Goal: Check status: Check status

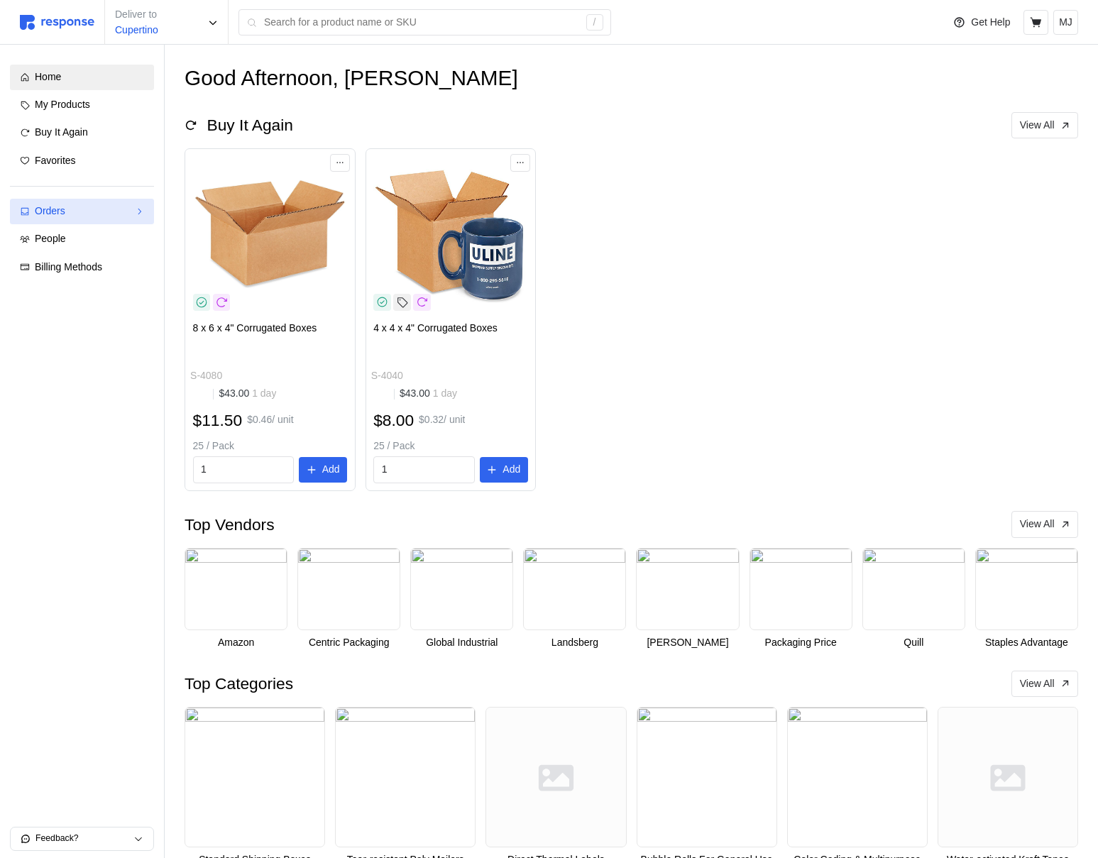
click at [49, 211] on div "Orders" at bounding box center [82, 212] width 94 height 16
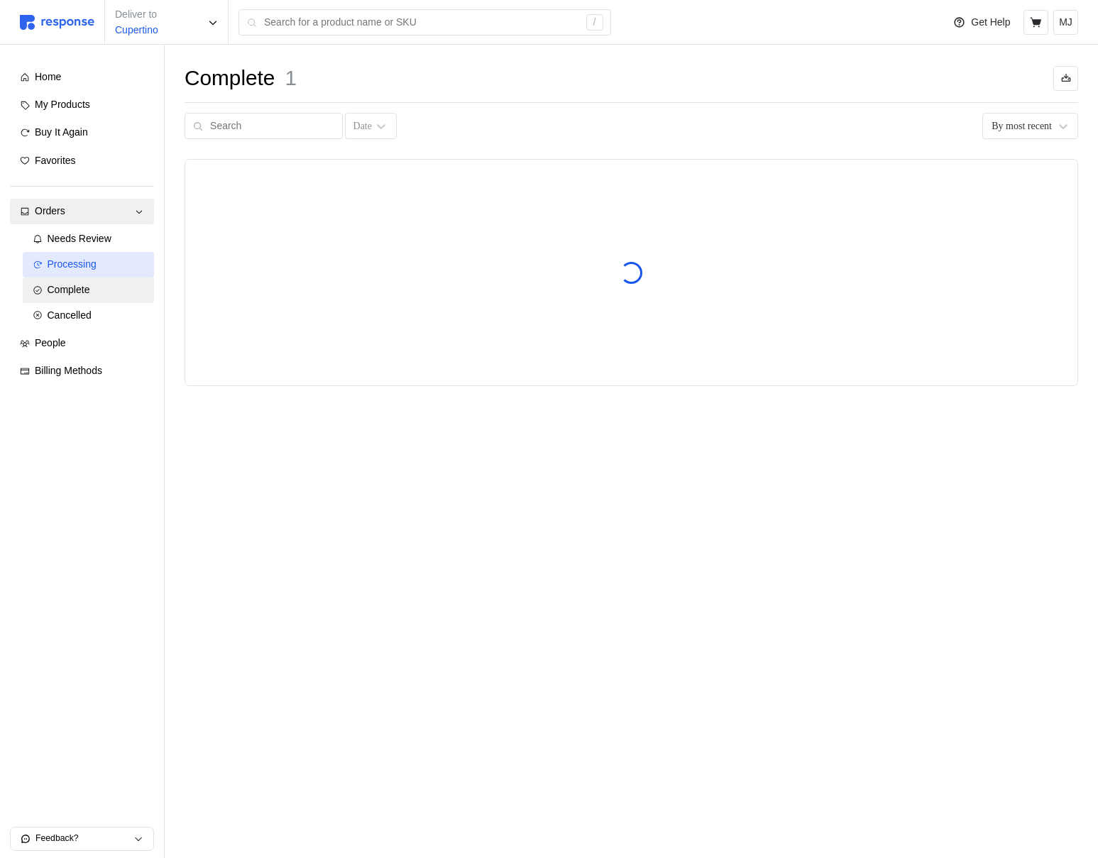
click at [74, 264] on span "Processing" at bounding box center [72, 263] width 49 height 11
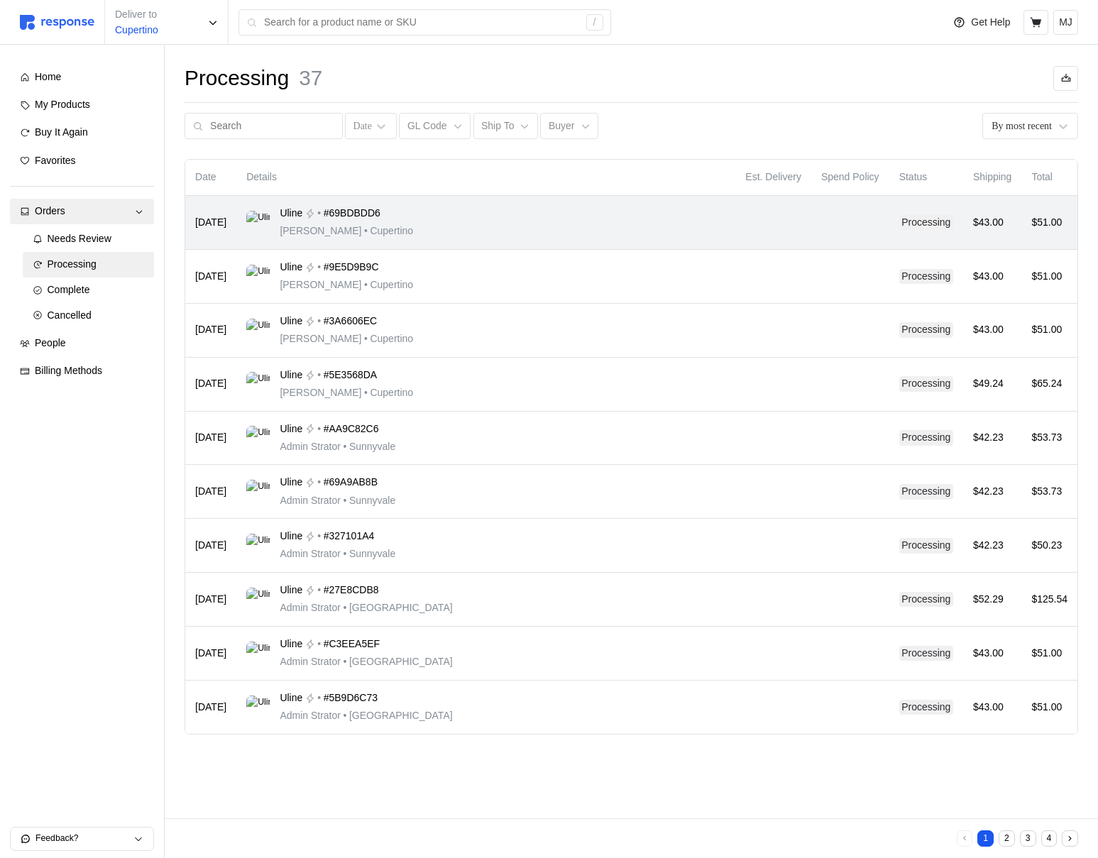
click at [663, 247] on td "Uline • #69BDBDD6 Michael Jordan • Cupertino" at bounding box center [485, 223] width 499 height 54
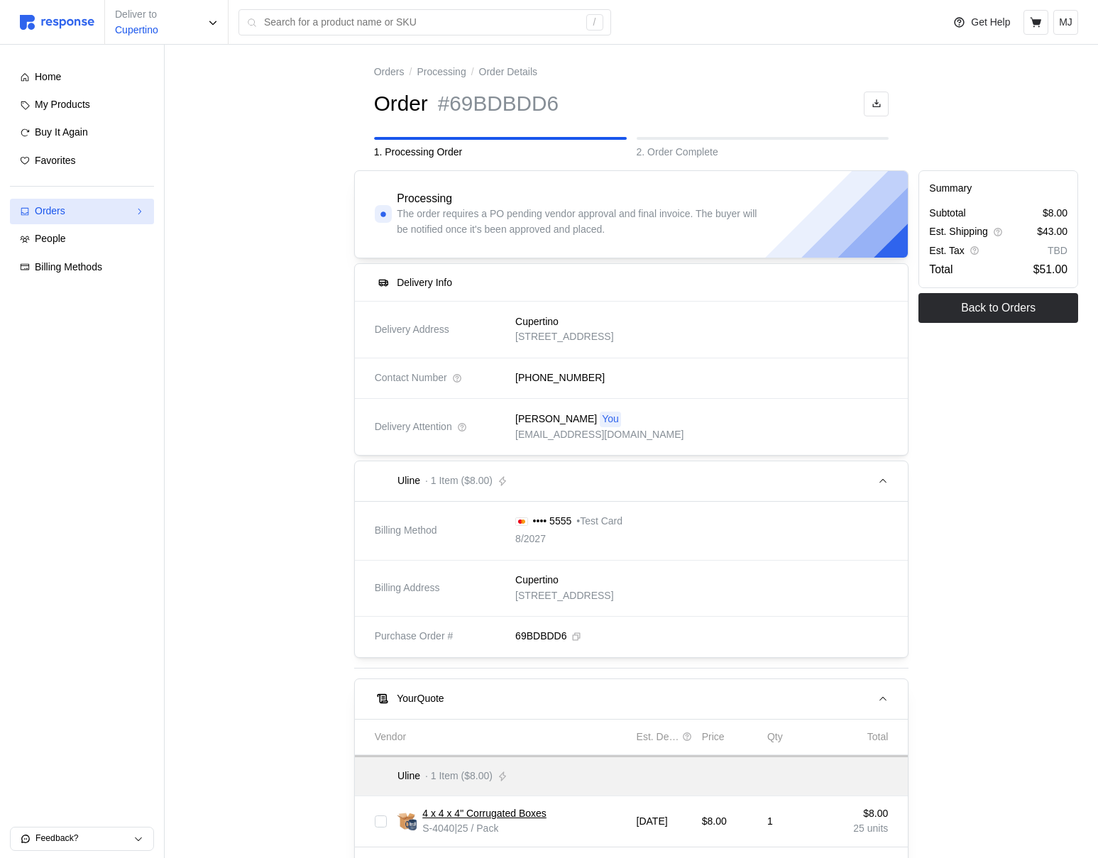
click at [93, 216] on div "Orders" at bounding box center [82, 212] width 94 height 16
click at [99, 254] on link "Processing" at bounding box center [89, 265] width 132 height 26
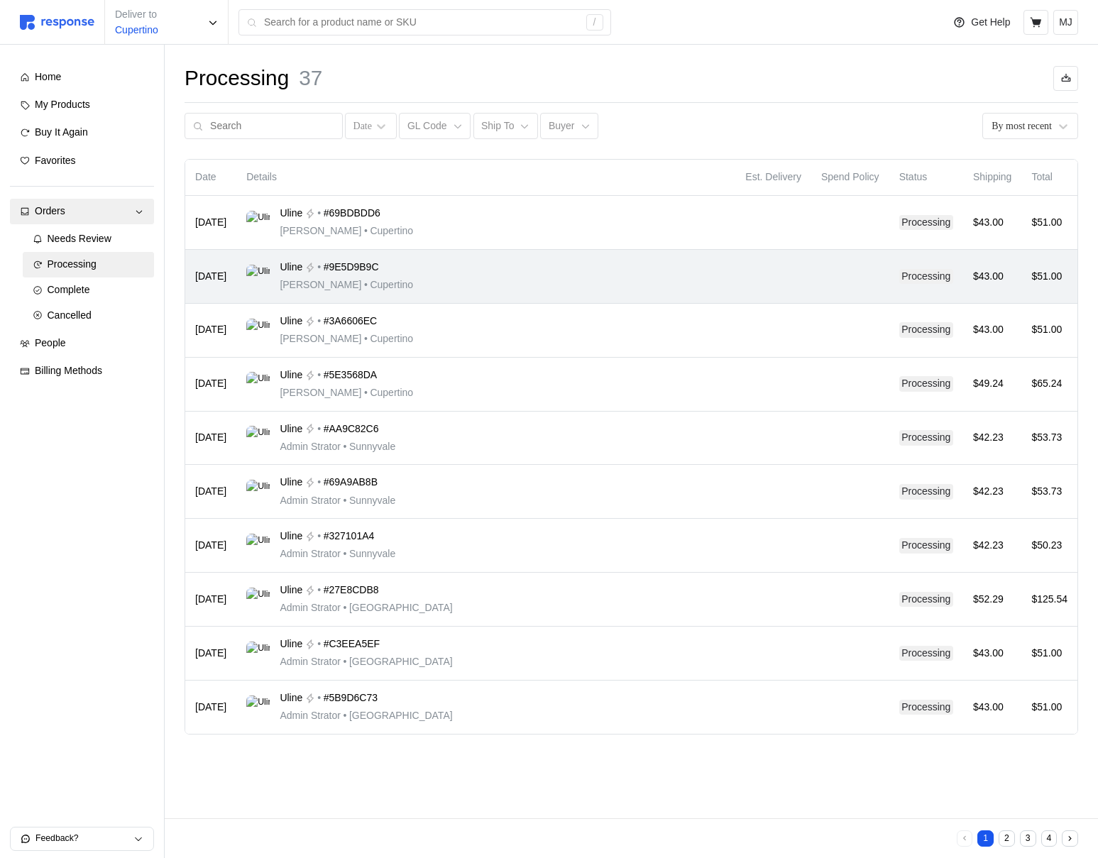
click at [485, 253] on td "Uline • #9E5D9B9C Michael Jordan • Cupertino" at bounding box center [485, 277] width 499 height 54
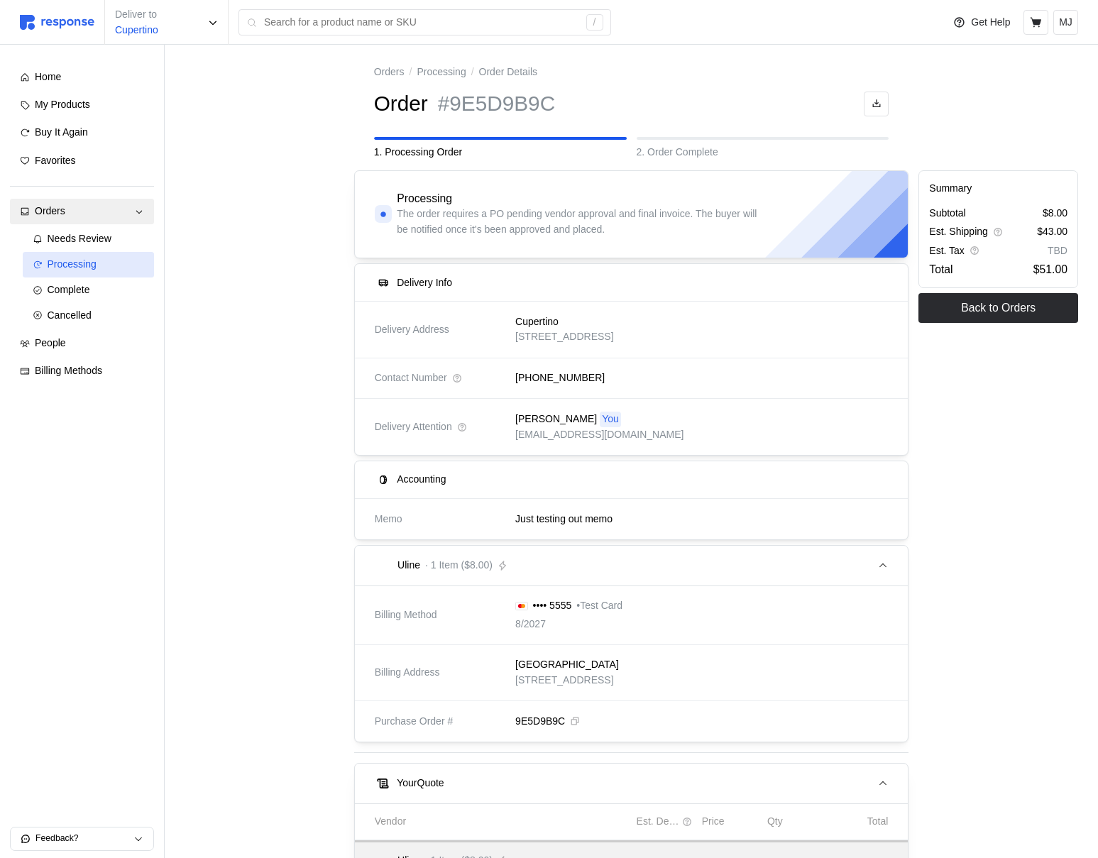
click at [77, 260] on span "Processing" at bounding box center [72, 263] width 49 height 11
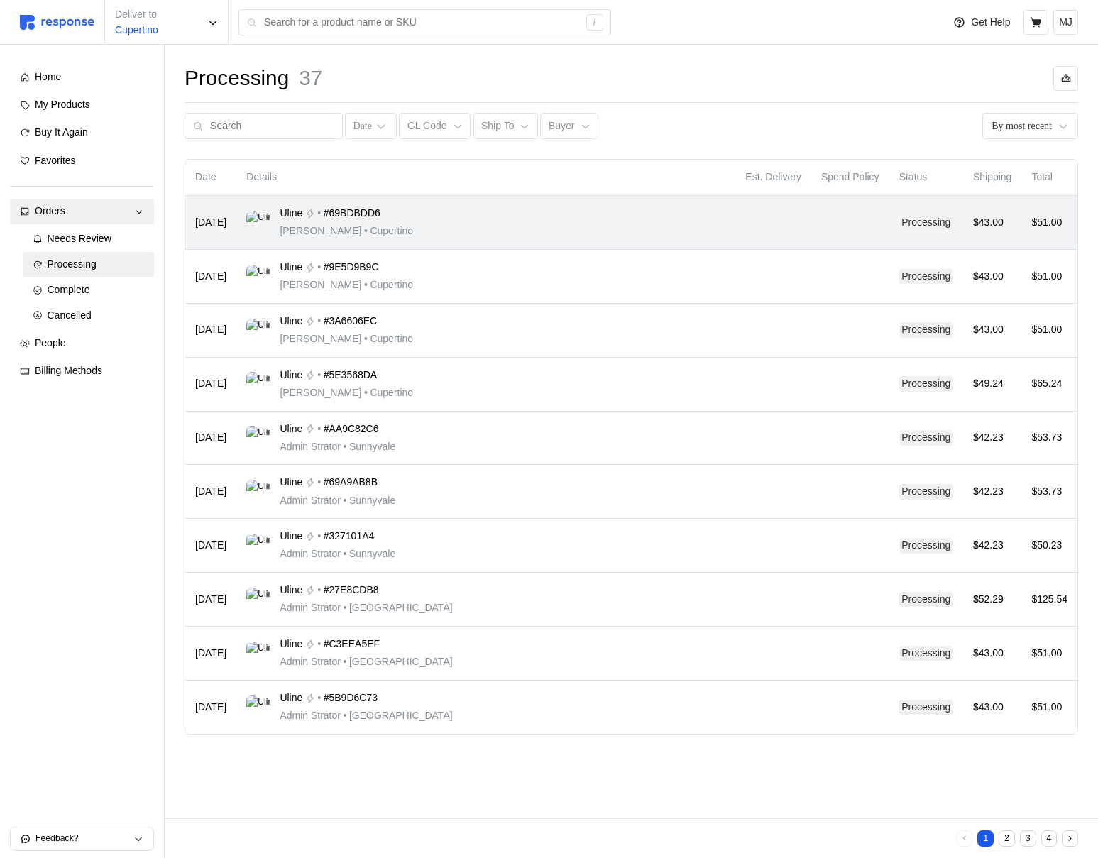
click at [531, 209] on div "Uline • #69BDBDD6 Michael Jordan • Cupertino" at bounding box center [485, 222] width 479 height 33
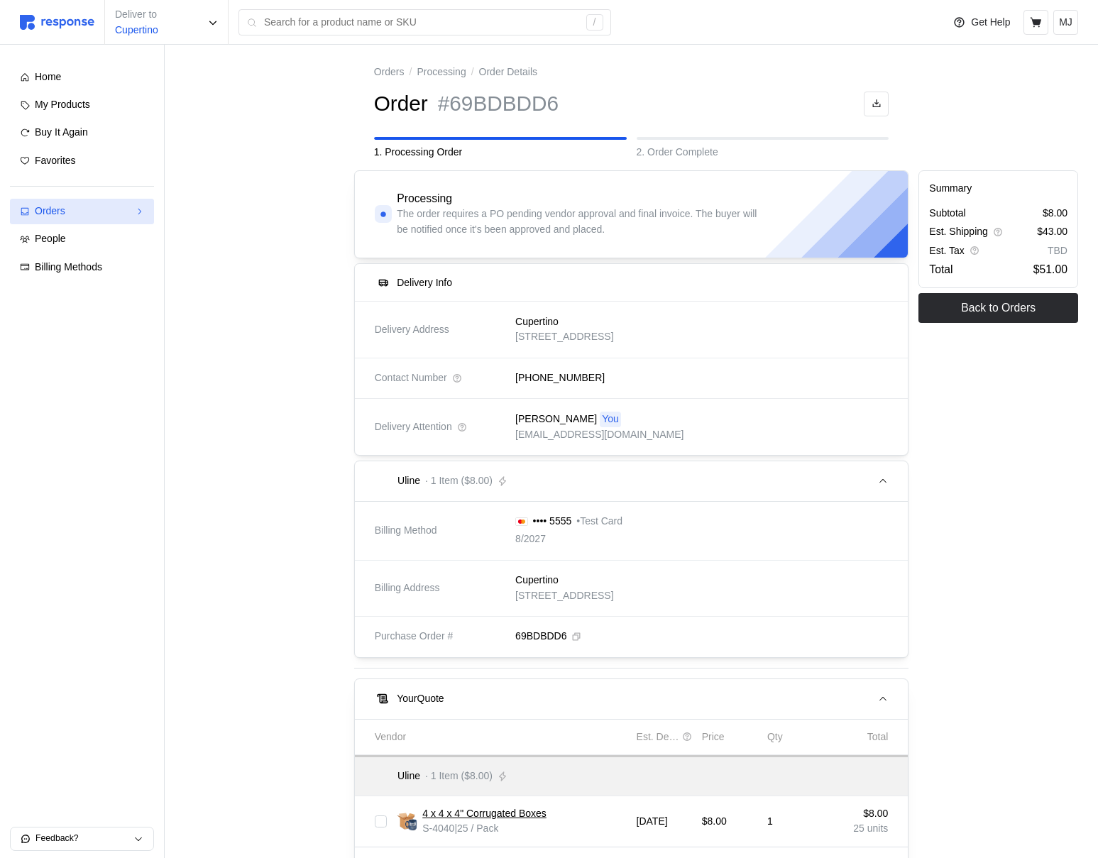
click at [99, 216] on div "Orders" at bounding box center [82, 212] width 94 height 16
click at [97, 264] on span "Processing" at bounding box center [72, 263] width 49 height 11
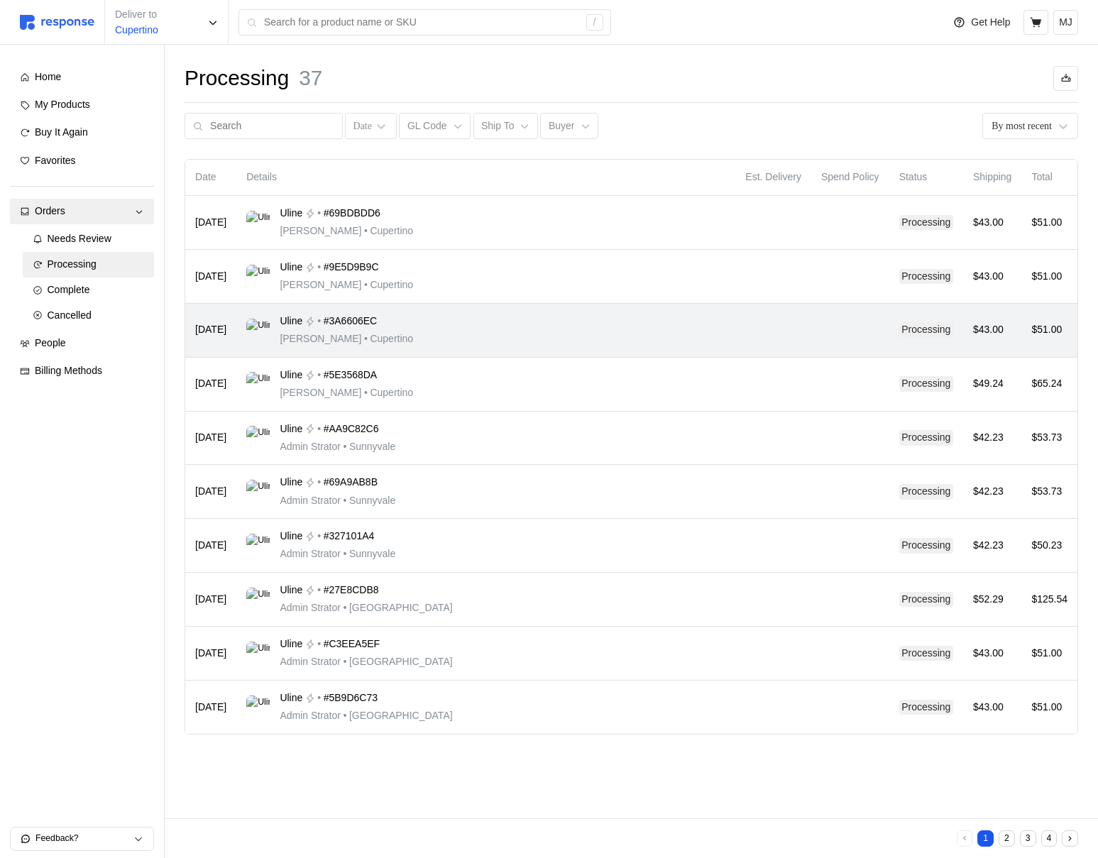
click at [522, 320] on div "Uline • #3A6606EC [PERSON_NAME] • [GEOGRAPHIC_DATA]" at bounding box center [485, 330] width 479 height 33
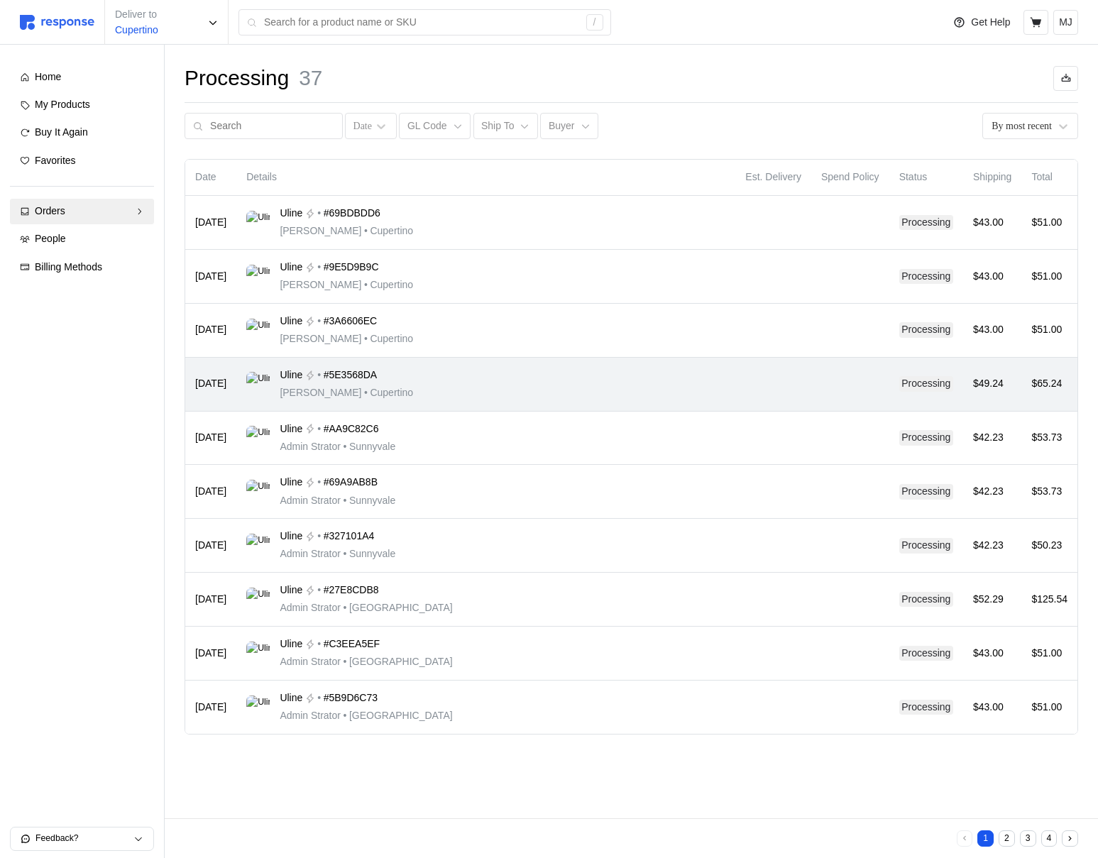
click at [497, 390] on div "Uline • #5E3568DA [PERSON_NAME] • [GEOGRAPHIC_DATA]" at bounding box center [485, 384] width 479 height 33
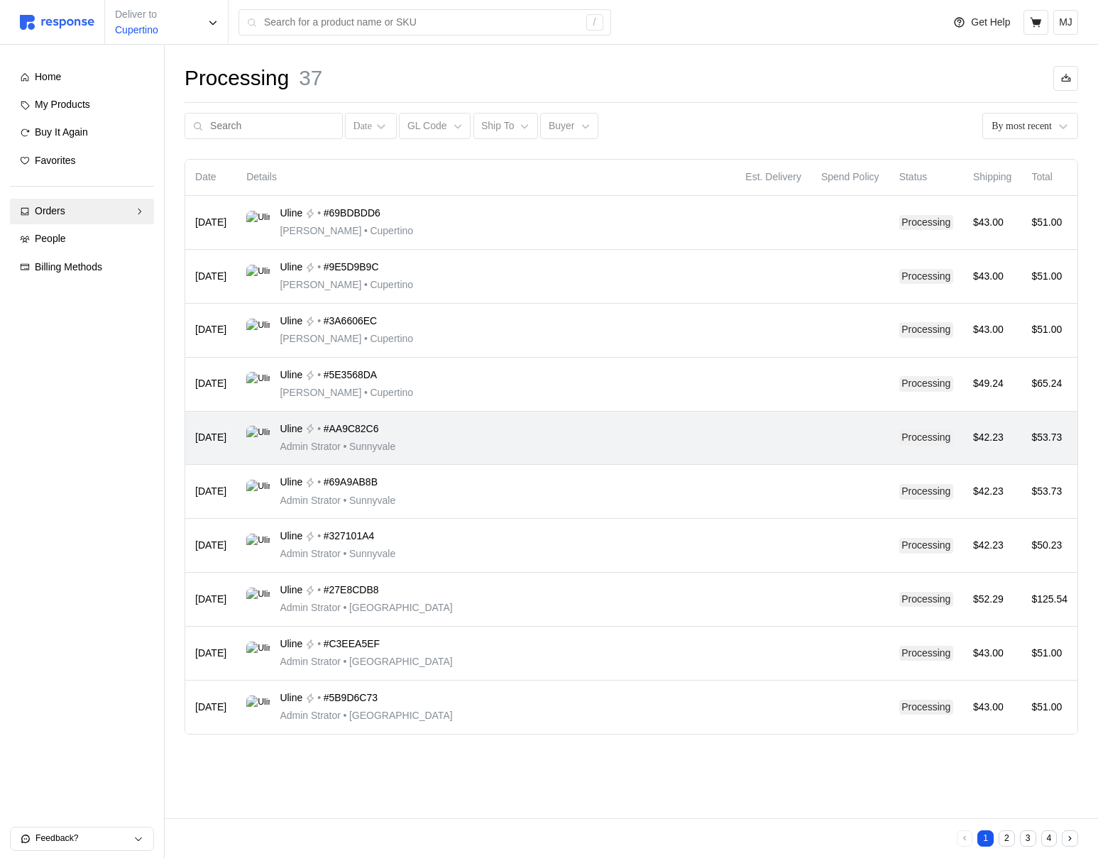
click at [492, 448] on div "Uline • #AA9C82C6 Admin Strator • [GEOGRAPHIC_DATA]" at bounding box center [485, 437] width 479 height 33
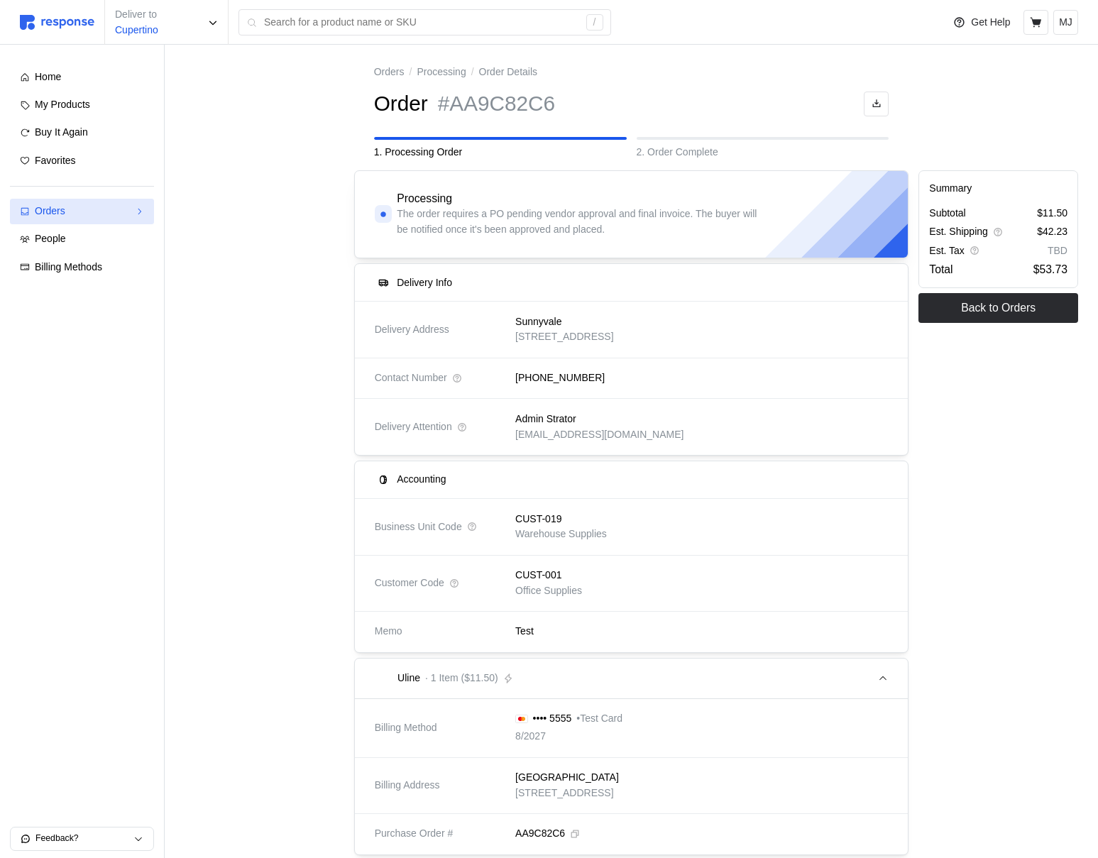
click at [96, 216] on div "Orders" at bounding box center [82, 212] width 94 height 16
click at [87, 236] on span "Needs Review" at bounding box center [80, 238] width 64 height 11
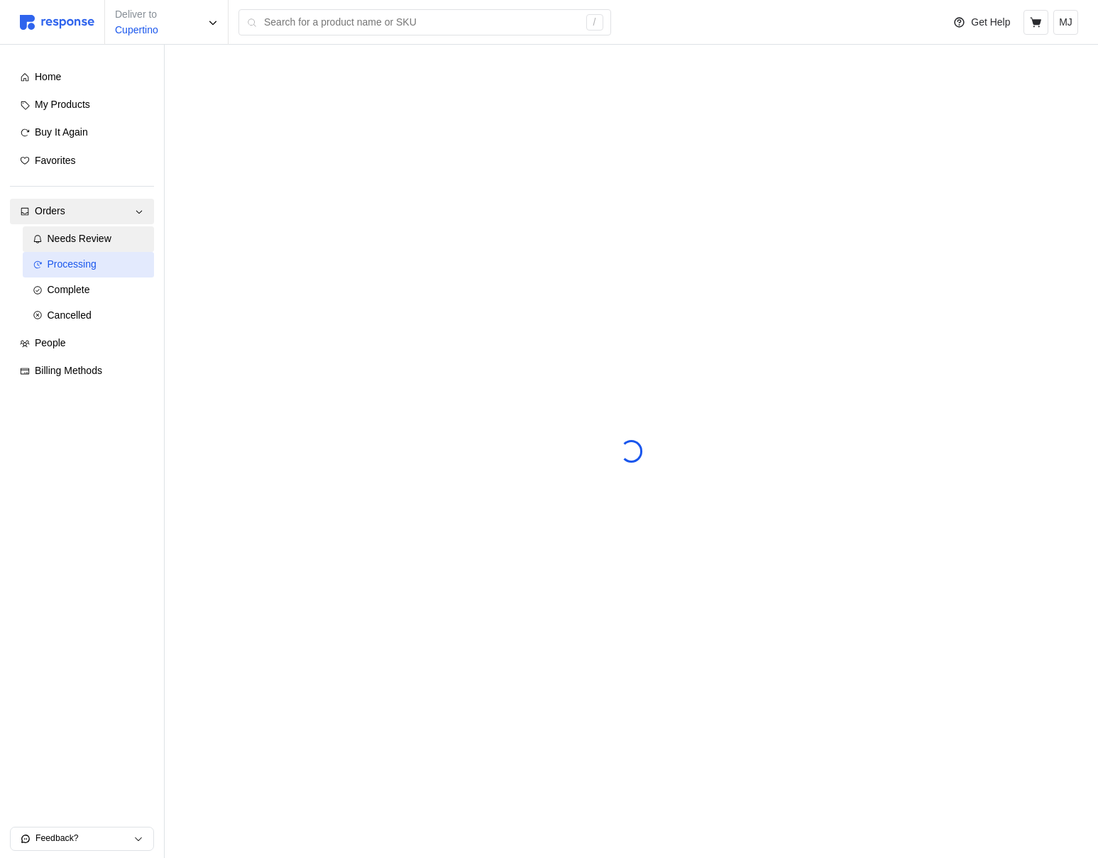
click at [87, 255] on link "Processing" at bounding box center [89, 265] width 132 height 26
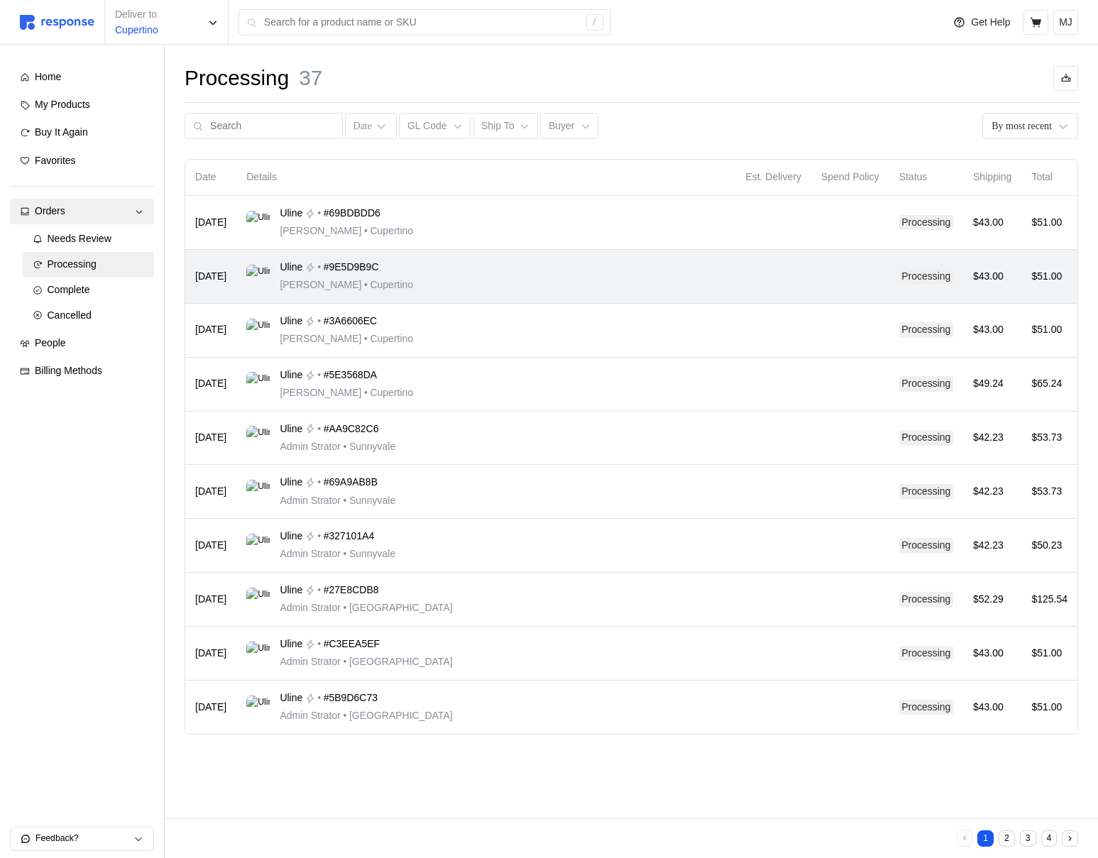
click at [527, 277] on div "Uline • #9E5D9B9C Michael Jordan • Cupertino" at bounding box center [485, 276] width 479 height 33
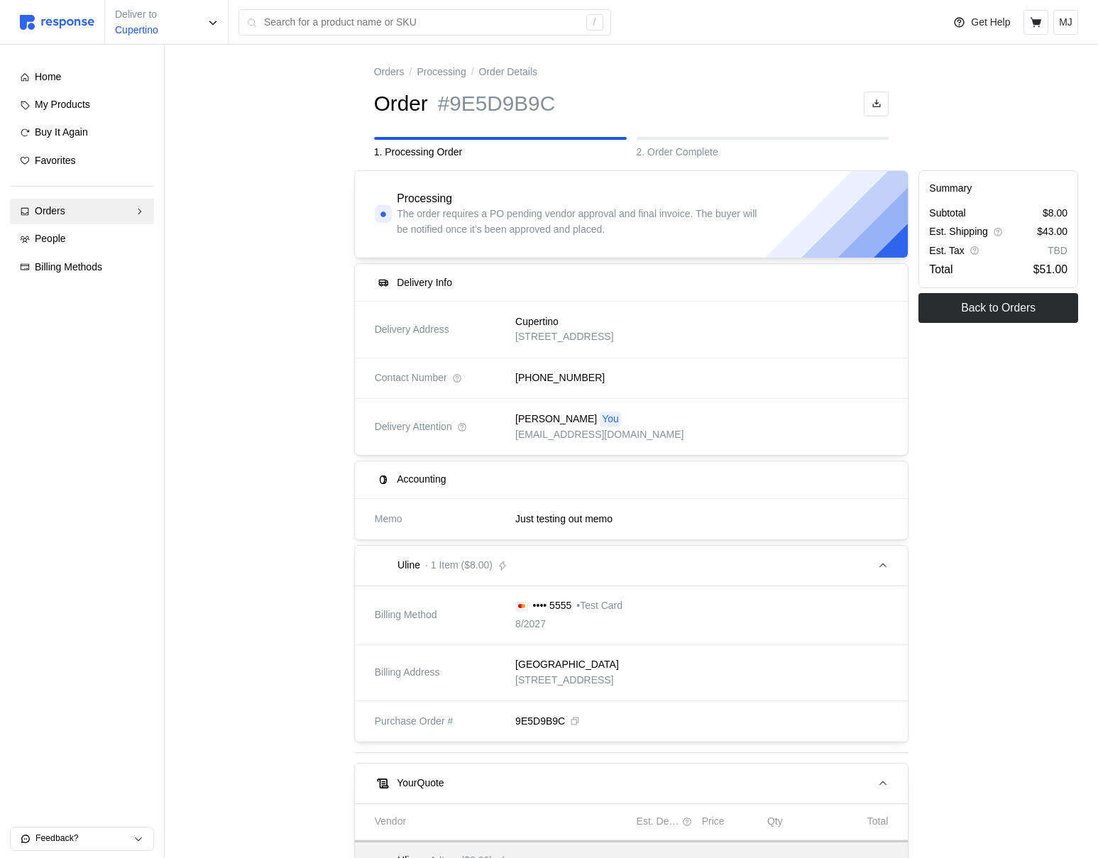
click at [807, 411] on div "[PERSON_NAME] You [EMAIL_ADDRESS][DOMAIN_NAME]" at bounding box center [696, 427] width 382 height 50
click at [1073, 21] on button "MJ" at bounding box center [1065, 22] width 25 height 25
click at [986, 89] on button "Logout" at bounding box center [1015, 82] width 113 height 26
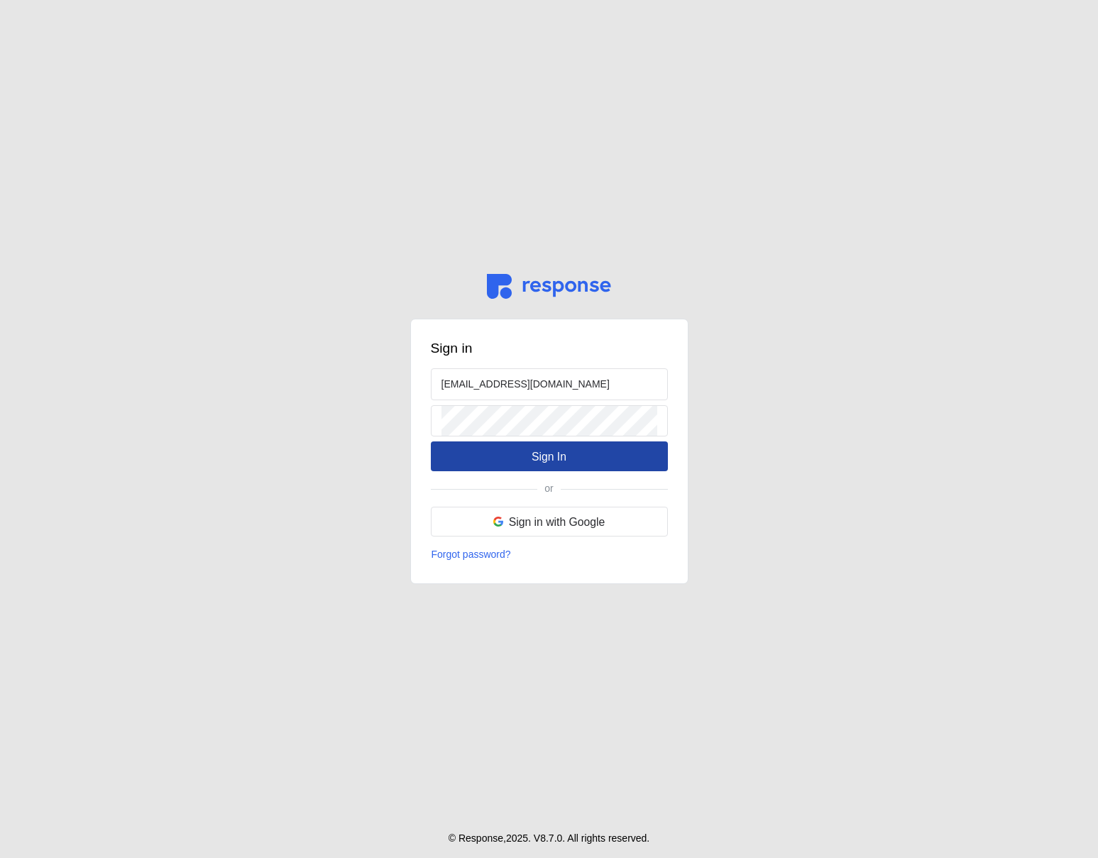
click at [498, 466] on button "Sign In" at bounding box center [549, 456] width 237 height 30
